Goal: Task Accomplishment & Management: Manage account settings

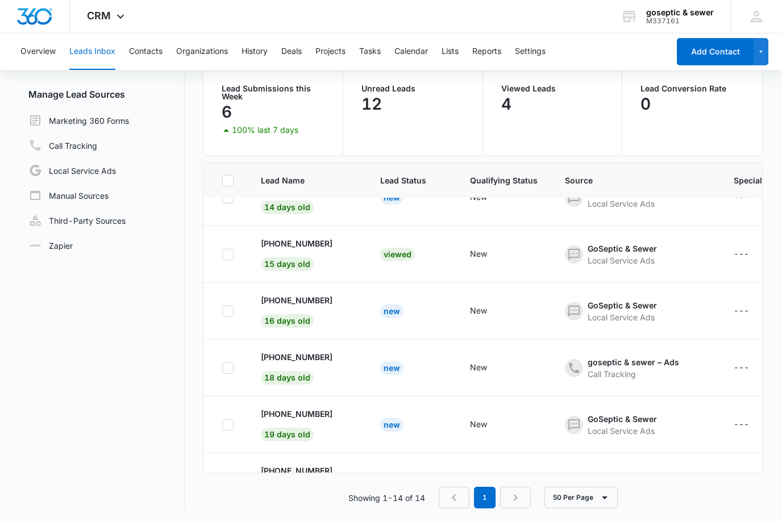
scroll to position [483, 0]
click at [232, 488] on div at bounding box center [227, 482] width 11 height 11
click at [222, 483] on input "checkbox" at bounding box center [222, 483] width 1 height 1
click at [225, 486] on icon at bounding box center [228, 483] width 10 height 10
click at [222, 483] on input "checkbox" at bounding box center [222, 483] width 1 height 1
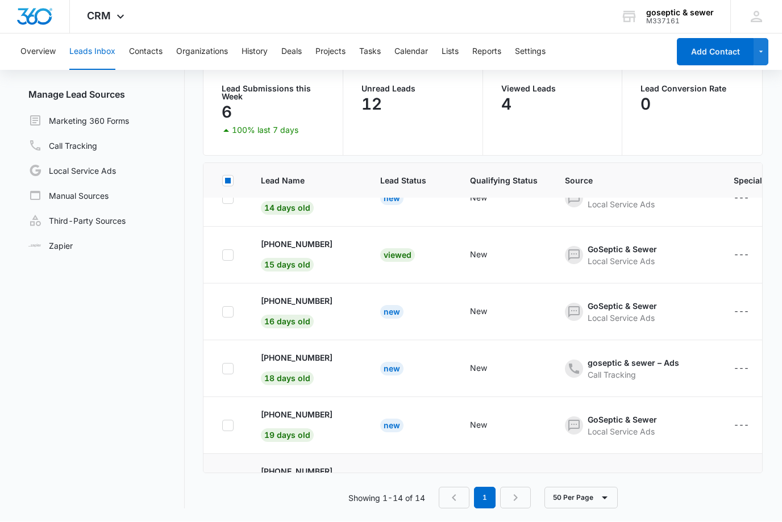
checkbox input "false"
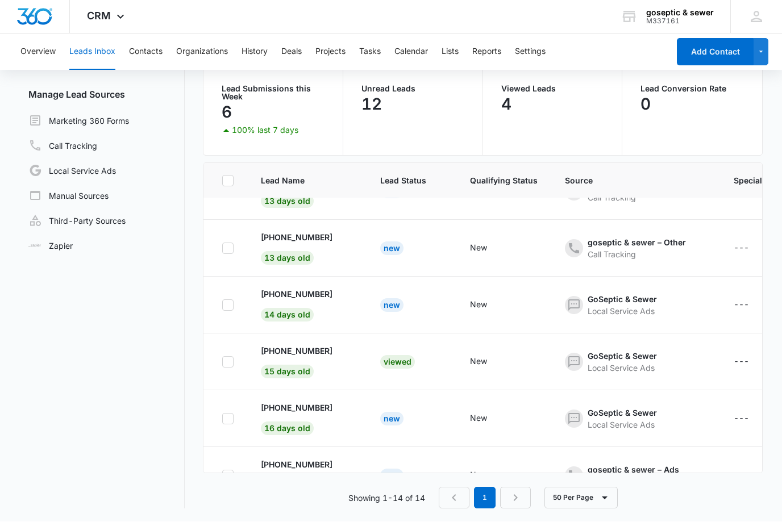
scroll to position [377, 0]
click at [79, 168] on link "Local Service Ads" at bounding box center [72, 171] width 88 height 14
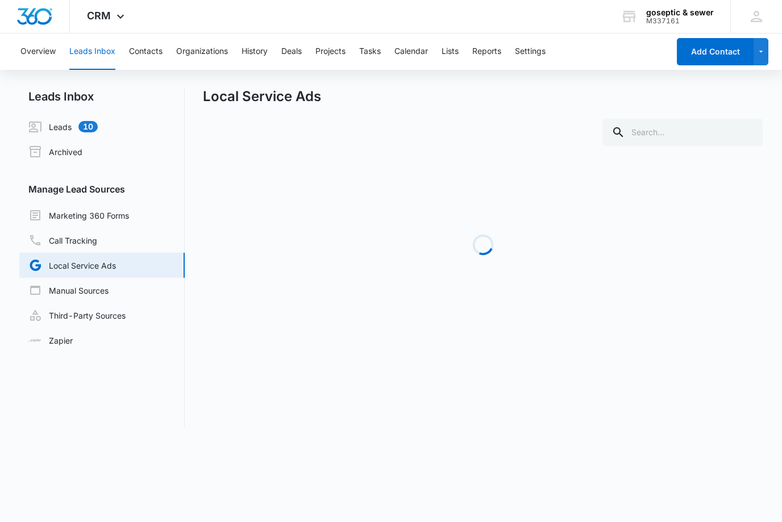
scroll to position [1, 0]
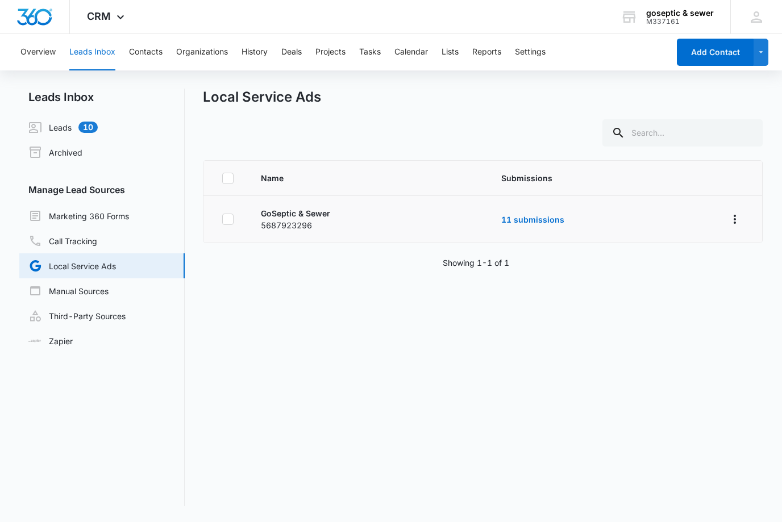
click at [580, 216] on td "11 submissions" at bounding box center [600, 219] width 224 height 47
click at [551, 216] on link "11 submissions" at bounding box center [532, 220] width 63 height 10
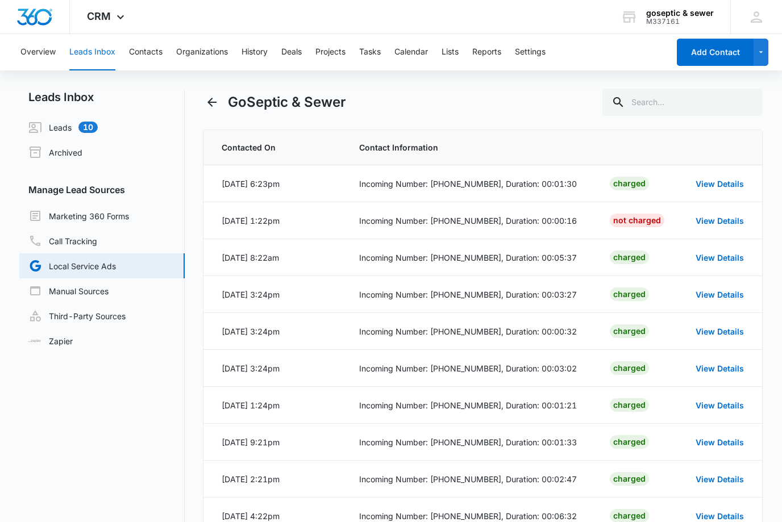
scroll to position [37, 0]
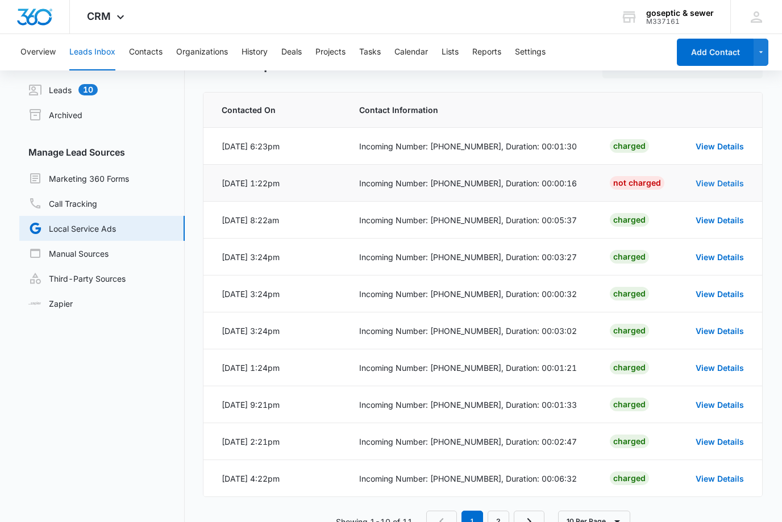
click at [723, 180] on link "View Details" at bounding box center [720, 184] width 48 height 10
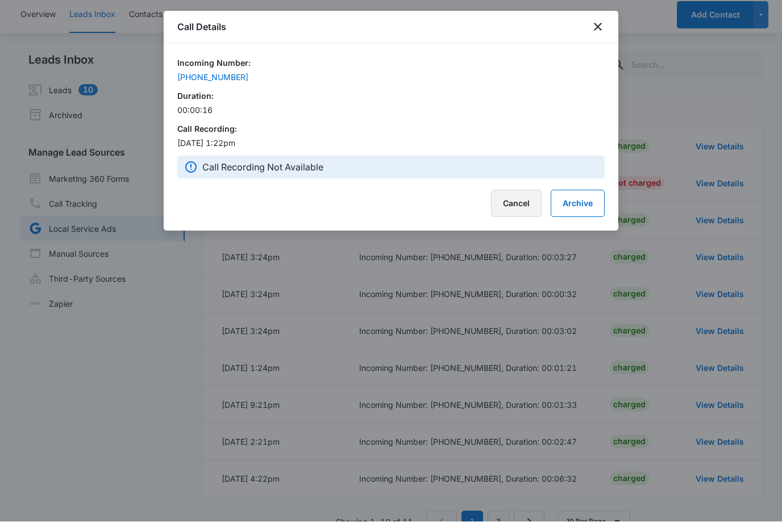
click at [513, 215] on button "Cancel" at bounding box center [516, 203] width 51 height 27
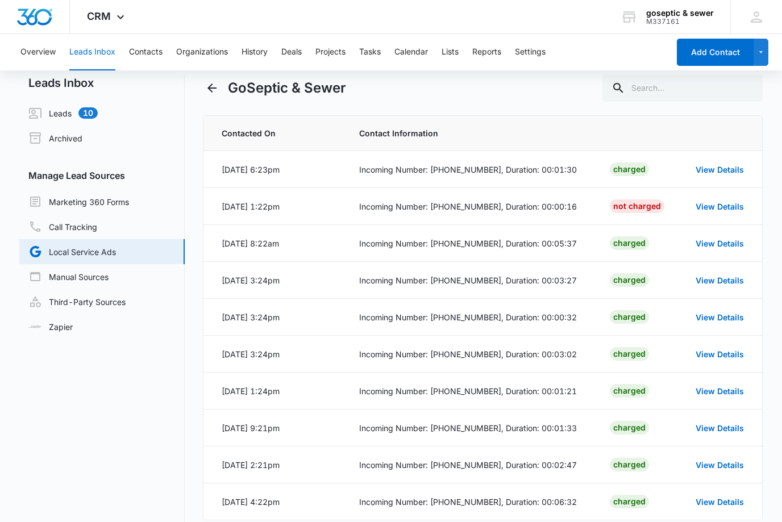
scroll to position [0, 0]
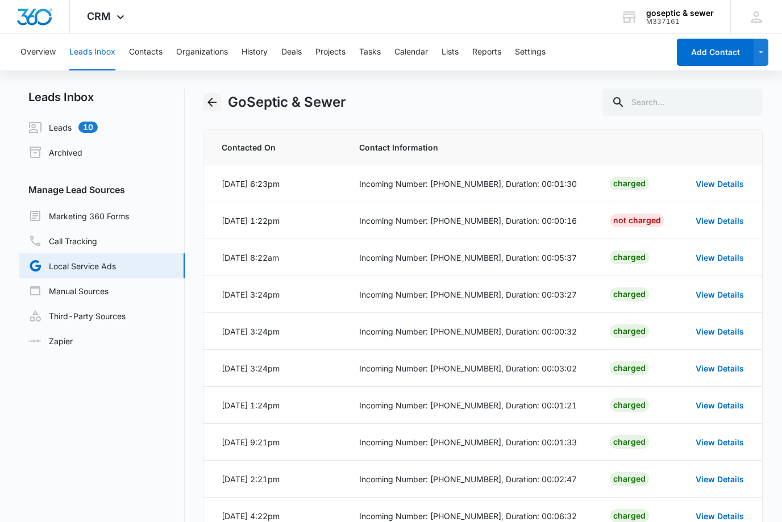
click at [220, 103] on button "Back" at bounding box center [212, 102] width 18 height 18
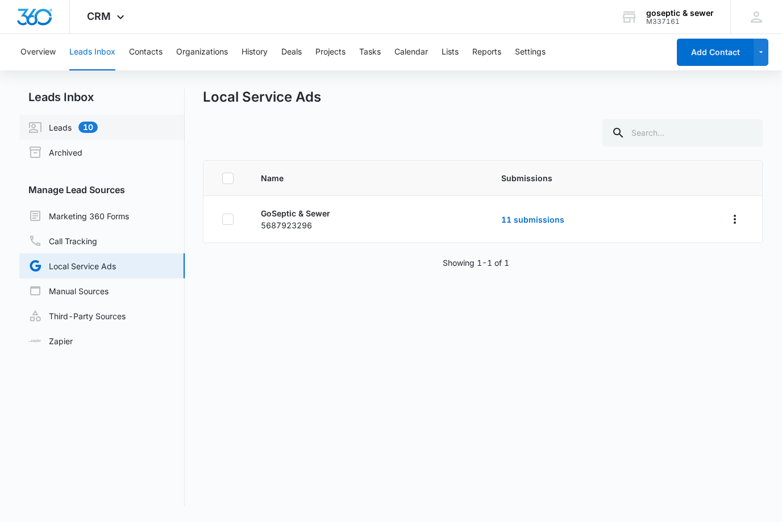
click at [92, 124] on link "Leads 10" at bounding box center [62, 127] width 69 height 14
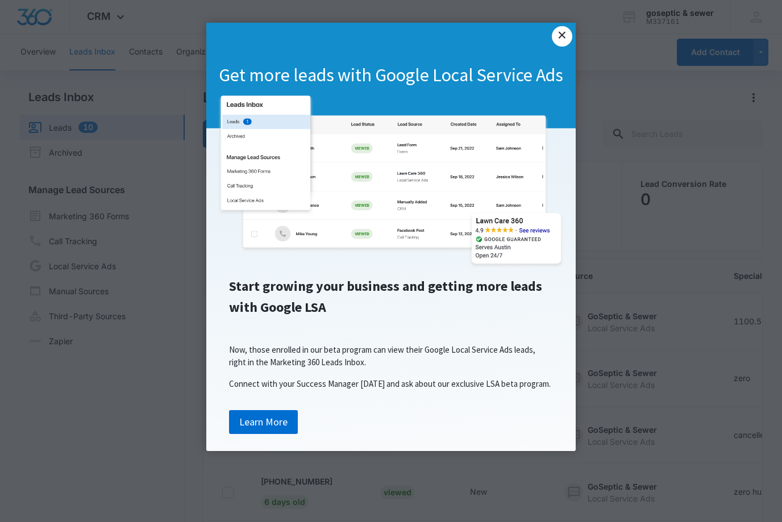
click at [564, 26] on link "×" at bounding box center [562, 36] width 20 height 20
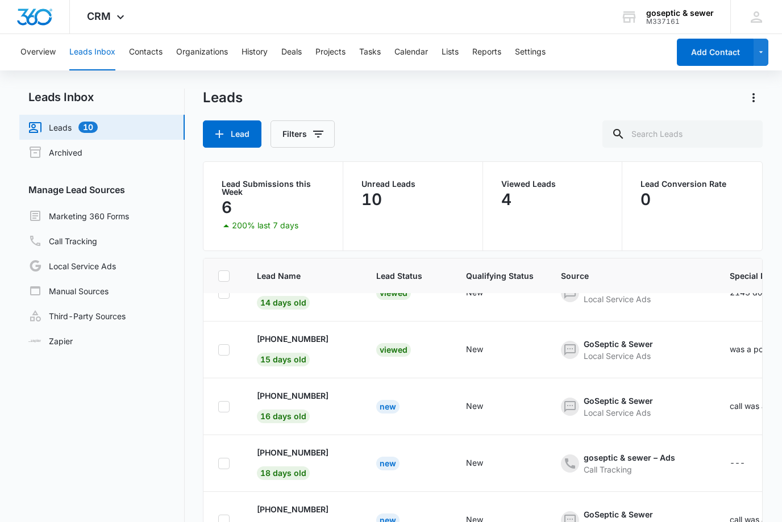
scroll to position [483, 4]
click at [59, 158] on link "Archived" at bounding box center [55, 152] width 54 height 14
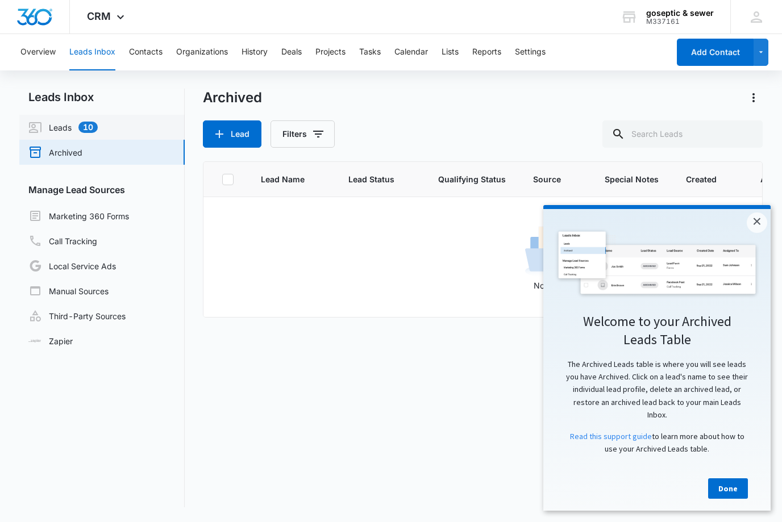
click at [52, 124] on link "Leads 10" at bounding box center [62, 127] width 69 height 14
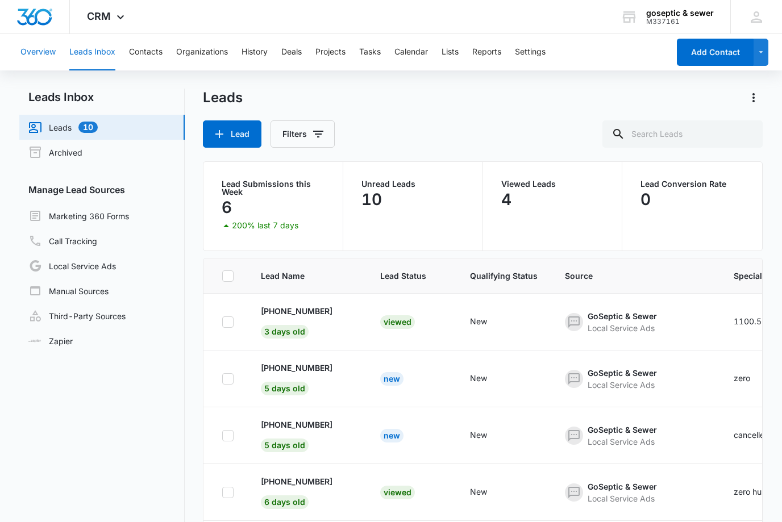
click at [22, 50] on button "Overview" at bounding box center [37, 52] width 35 height 36
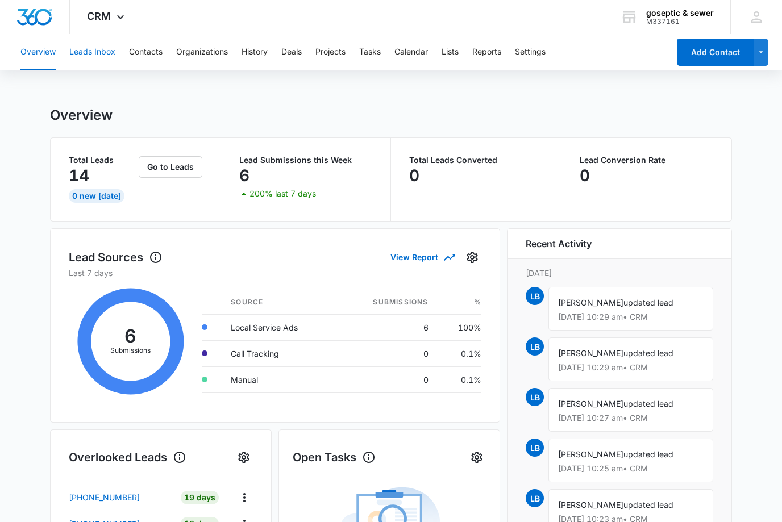
click at [78, 44] on button "Leads Inbox" at bounding box center [92, 52] width 46 height 36
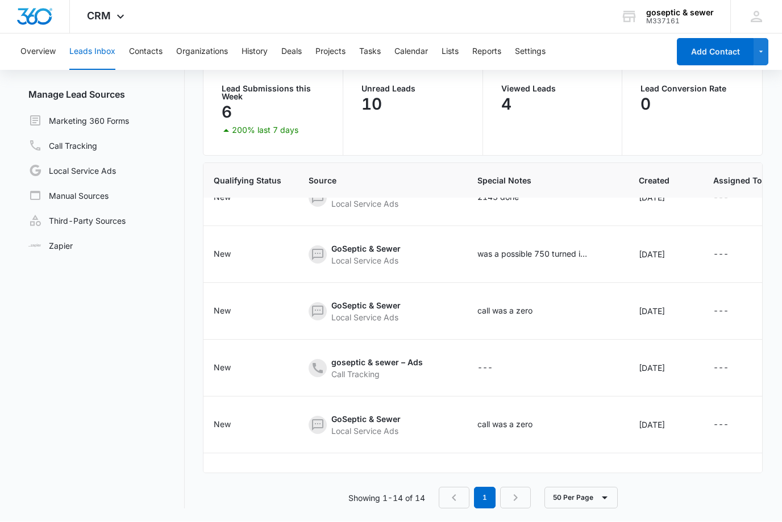
scroll to position [483, 257]
click at [68, 140] on link "Call Tracking" at bounding box center [62, 146] width 69 height 14
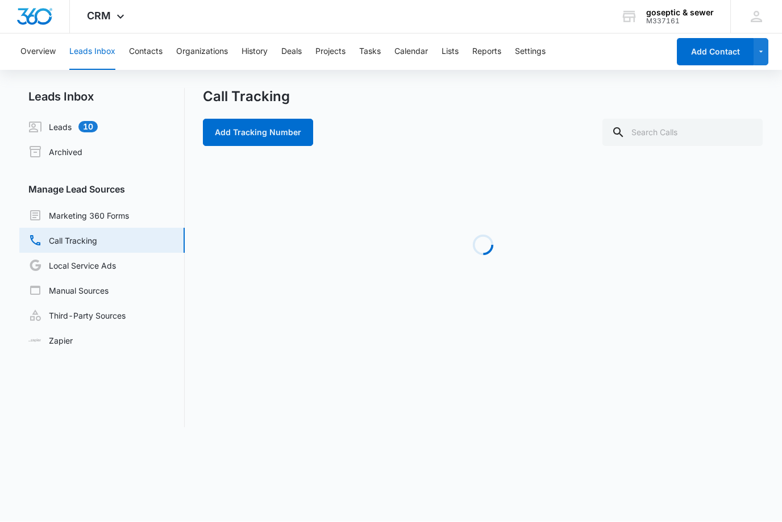
scroll to position [1, 0]
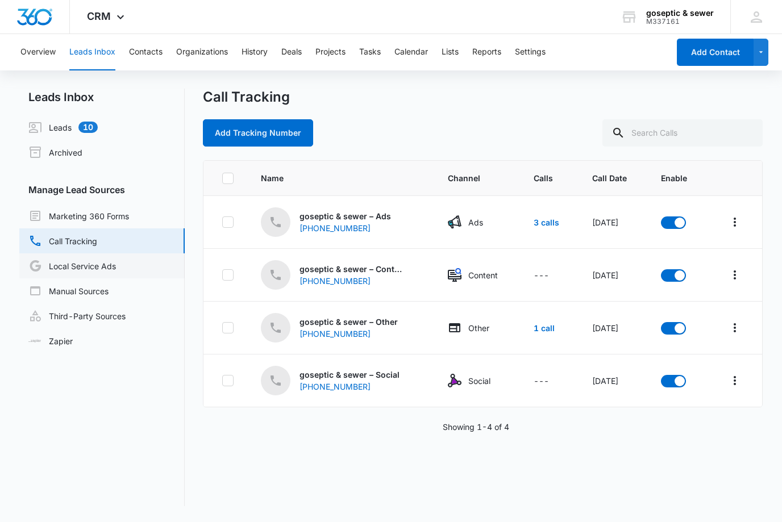
click at [98, 273] on link "Local Service Ads" at bounding box center [72, 266] width 88 height 14
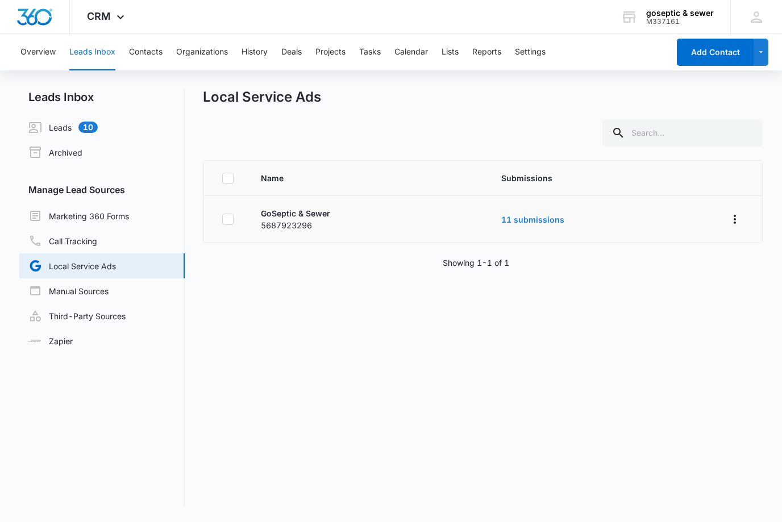
click at [538, 224] on link "11 submissions" at bounding box center [532, 220] width 63 height 10
click at [538, 217] on link "11 submissions" at bounding box center [532, 220] width 63 height 10
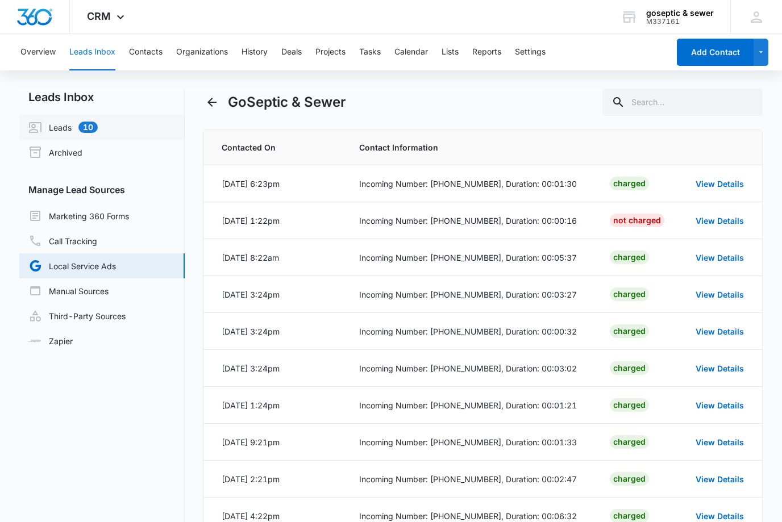
click at [68, 120] on link "Leads 10" at bounding box center [62, 127] width 69 height 14
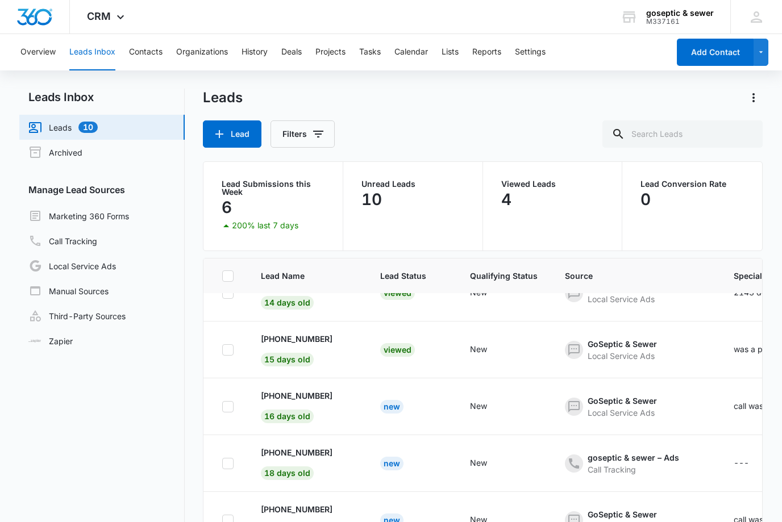
scroll to position [483, 0]
click at [66, 240] on link "Call Tracking" at bounding box center [62, 241] width 69 height 14
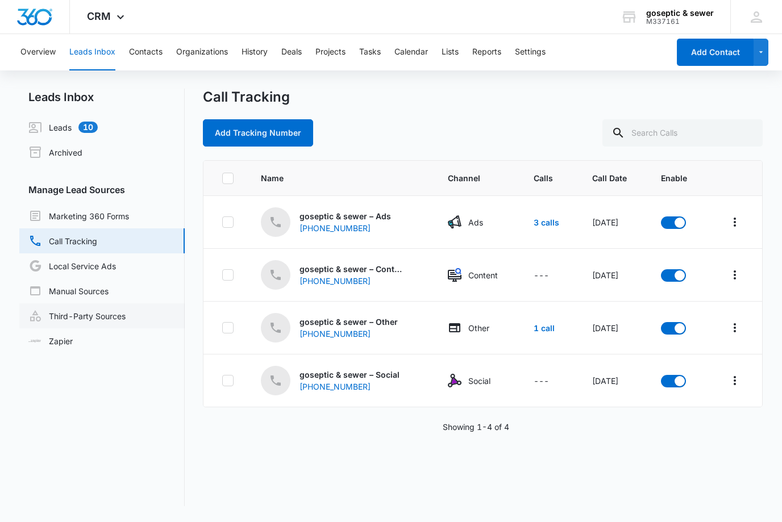
click at [82, 311] on link "Third-Party Sources" at bounding box center [76, 316] width 97 height 14
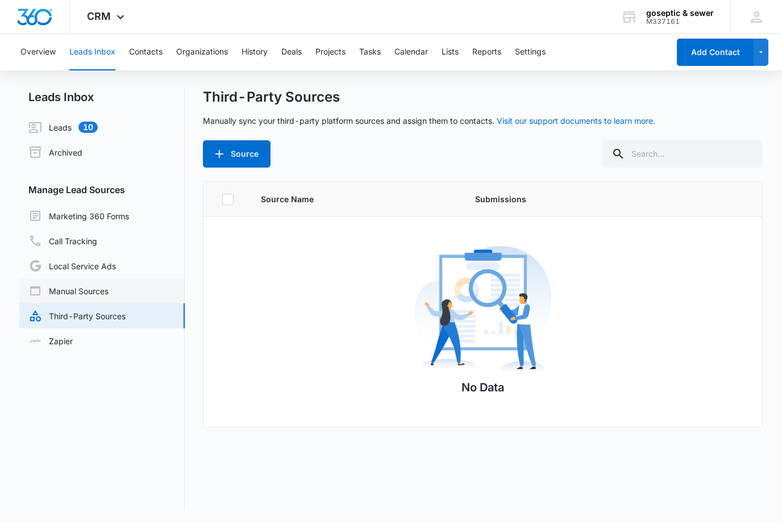
click at [63, 291] on link "Manual Sources" at bounding box center [68, 291] width 80 height 14
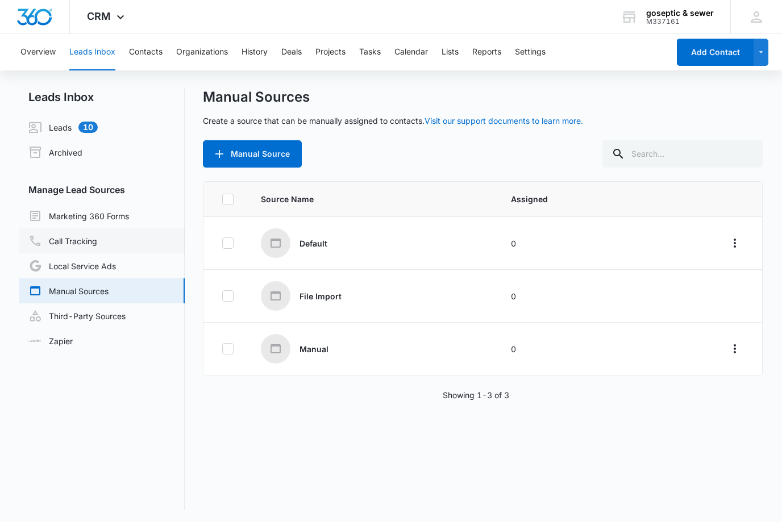
click at [56, 241] on link "Call Tracking" at bounding box center [62, 241] width 69 height 14
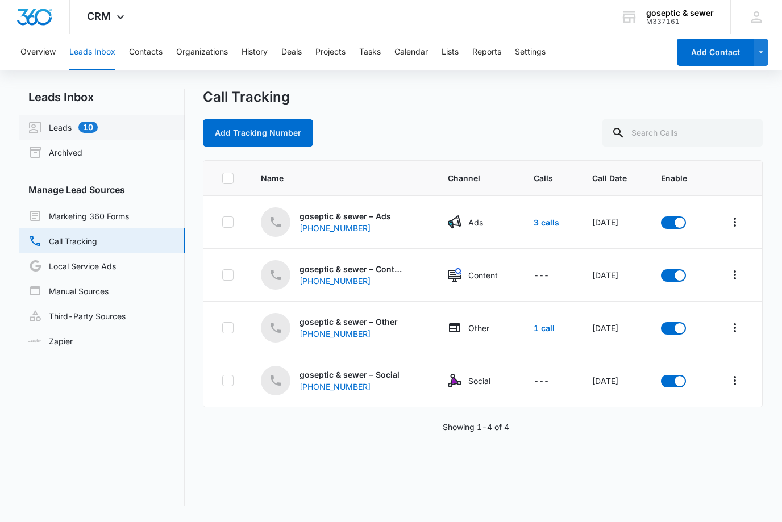
click at [53, 126] on link "Leads 10" at bounding box center [62, 127] width 69 height 14
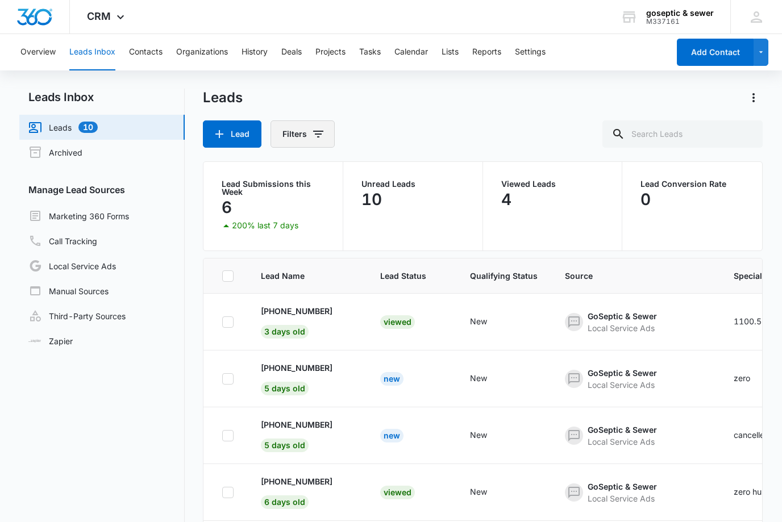
click at [321, 130] on icon "Filters" at bounding box center [318, 134] width 14 height 14
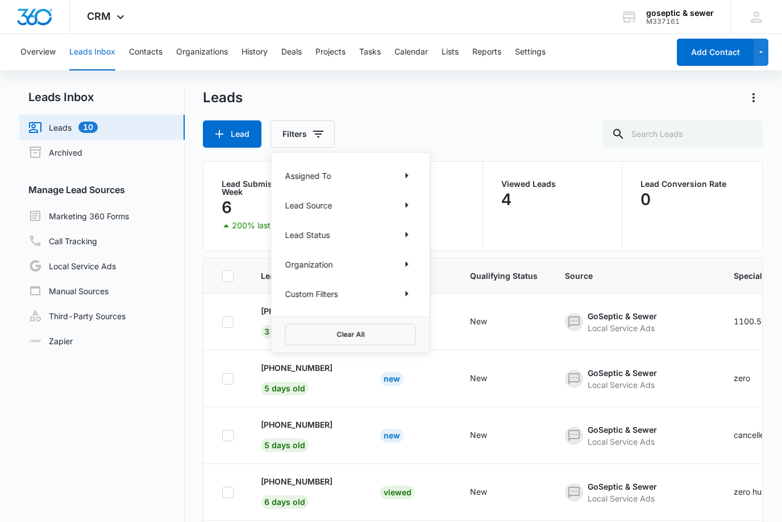
click at [543, 103] on div "Leads" at bounding box center [482, 98] width 559 height 18
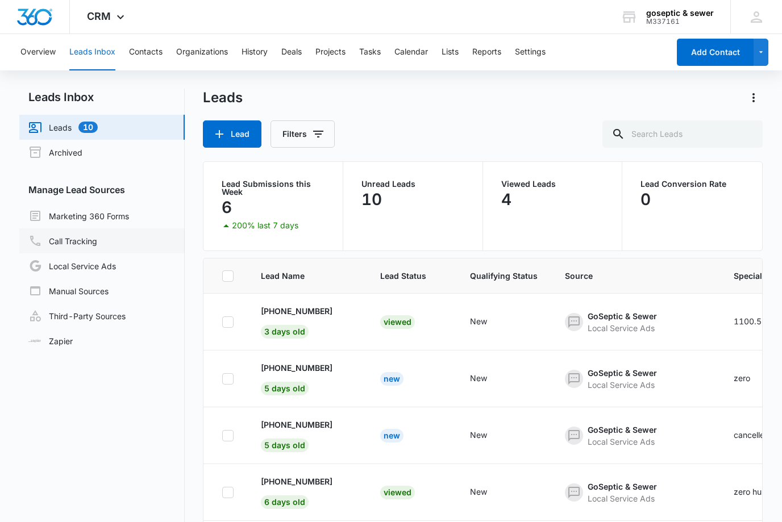
click at [70, 242] on link "Call Tracking" at bounding box center [62, 241] width 69 height 14
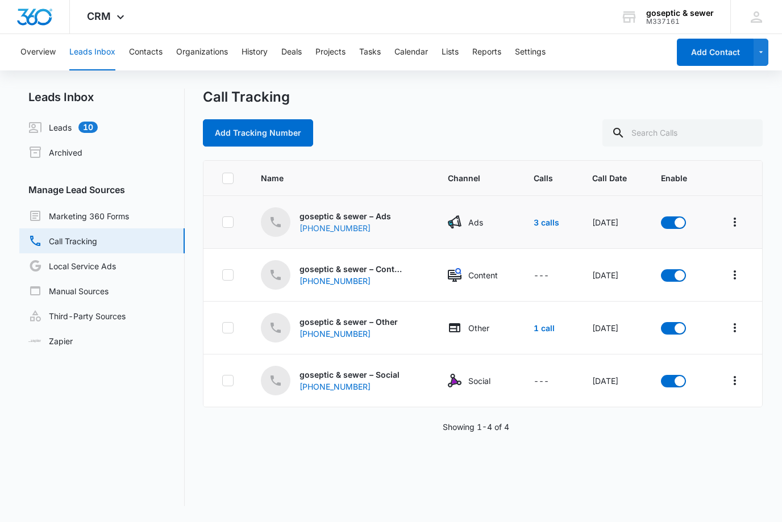
click at [370, 224] on div "[PHONE_NUMBER]" at bounding box center [340, 228] width 80 height 12
click at [541, 221] on link "3 calls" at bounding box center [547, 223] width 26 height 10
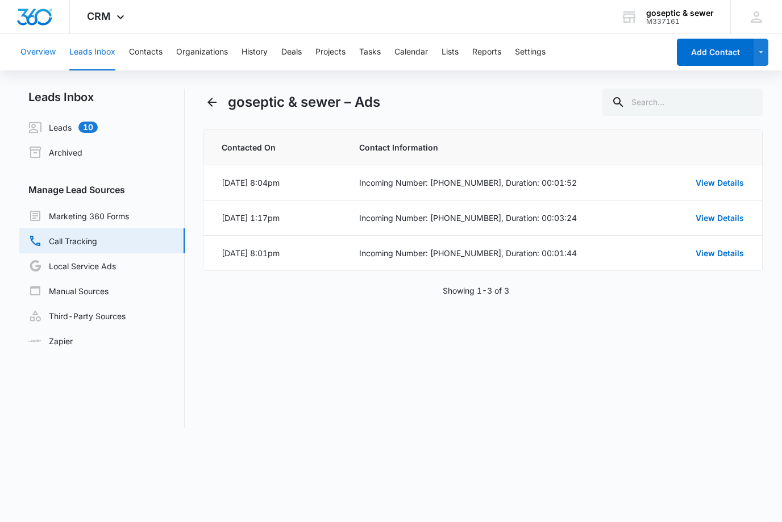
click at [25, 44] on button "Overview" at bounding box center [37, 52] width 35 height 36
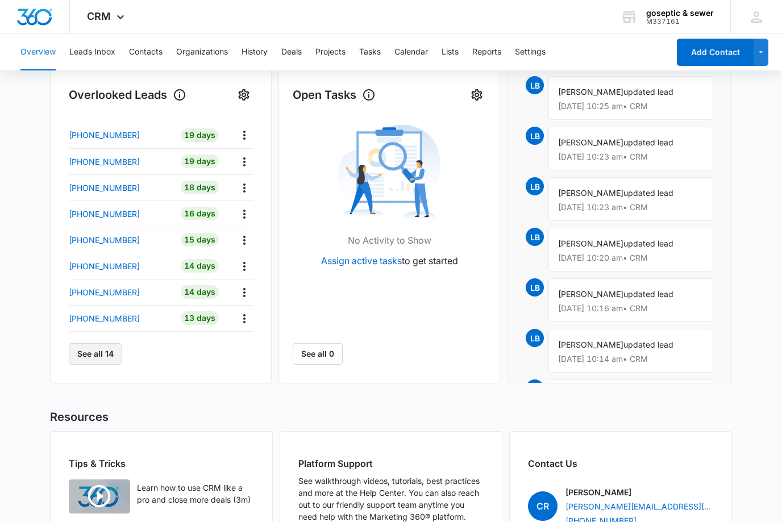
click at [87, 352] on button "See all 14" at bounding box center [95, 355] width 53 height 22
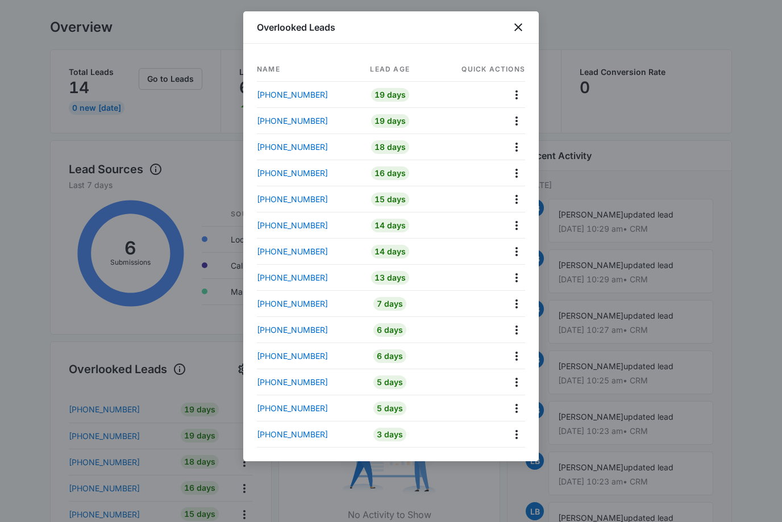
scroll to position [82, 0]
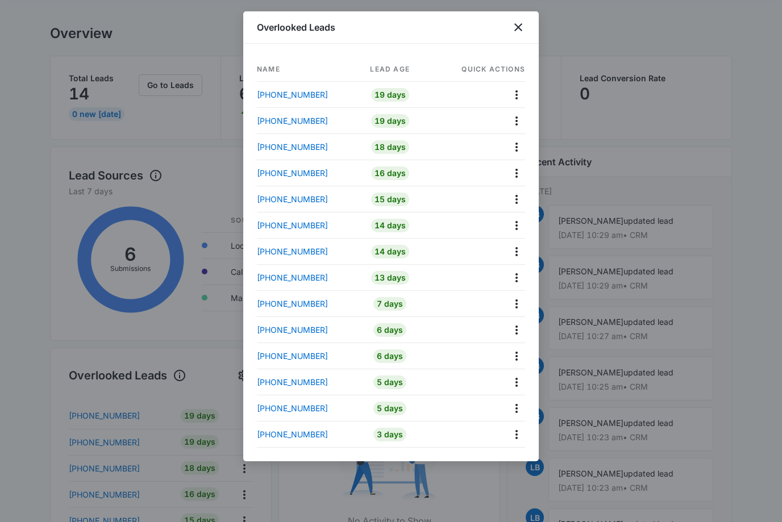
click at [39, 223] on div at bounding box center [391, 261] width 782 height 522
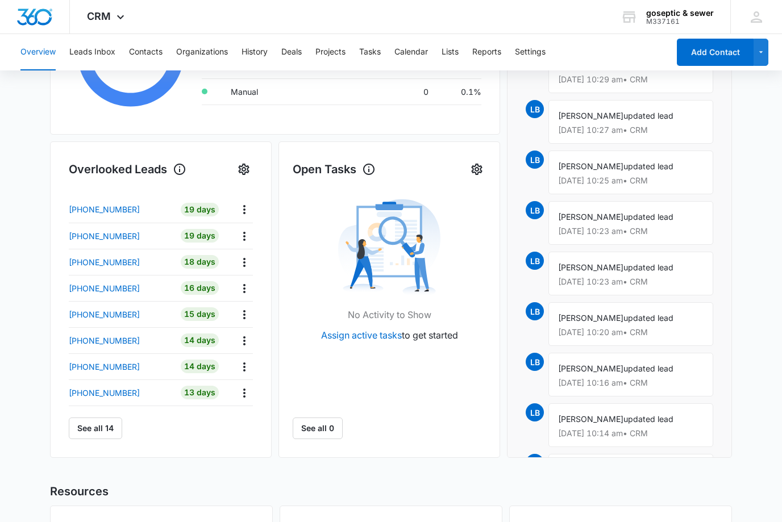
scroll to position [288, 0]
click at [81, 419] on button "See all 14" at bounding box center [95, 429] width 53 height 22
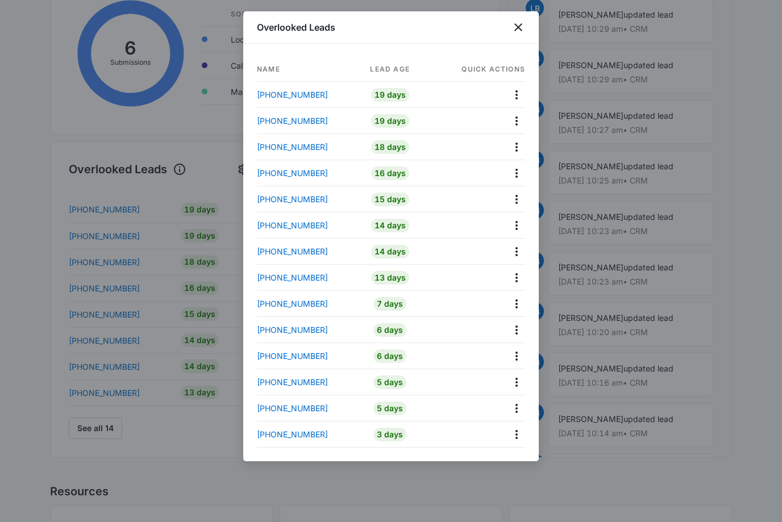
click at [515, 37] on div "Overlooked Leads" at bounding box center [391, 27] width 296 height 32
click at [515, 32] on icon "close" at bounding box center [518, 27] width 14 height 14
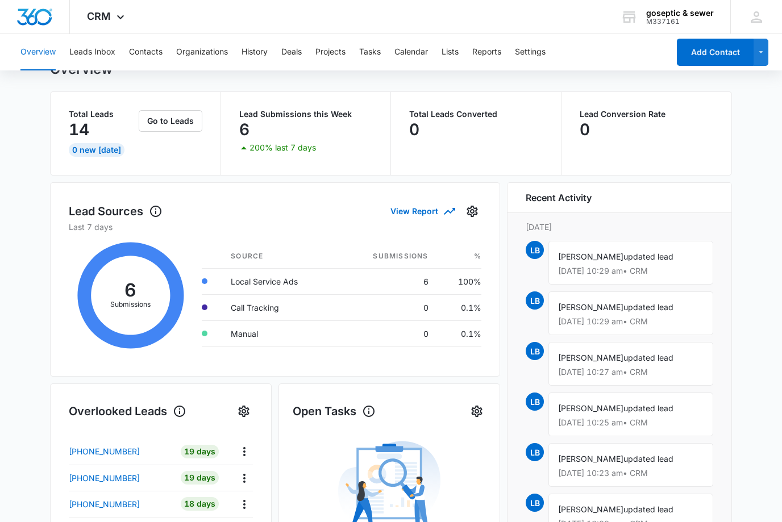
scroll to position [0, 0]
